Goal: Information Seeking & Learning: Learn about a topic

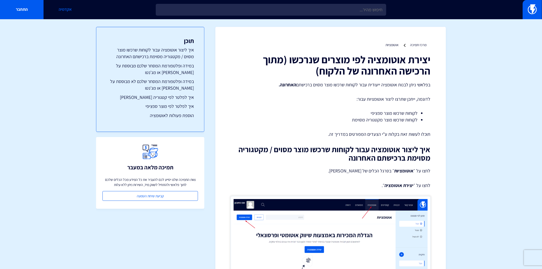
click at [67, 8] on link "אקדמיה" at bounding box center [66, 9] width 44 height 19
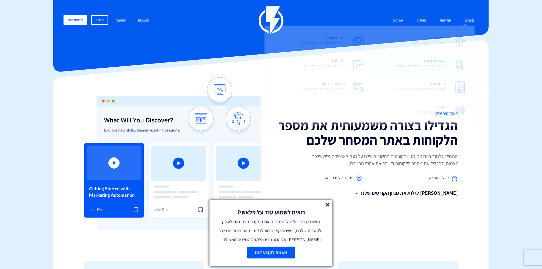
click at [441, 64] on p "המירו מבקרים באתר ללקוחות נאמנים" at bounding box center [421, 66] width 49 height 5
